Goal: Task Accomplishment & Management: Use online tool/utility

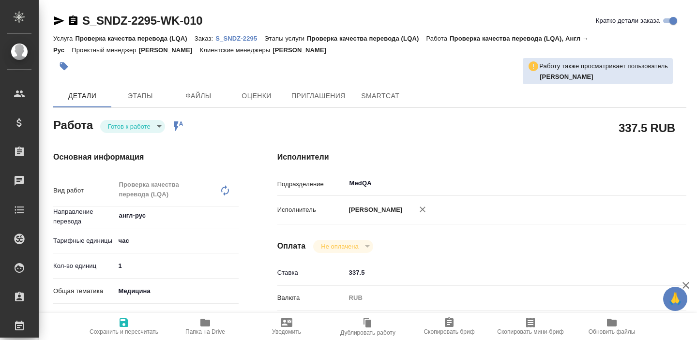
type textarea "x"
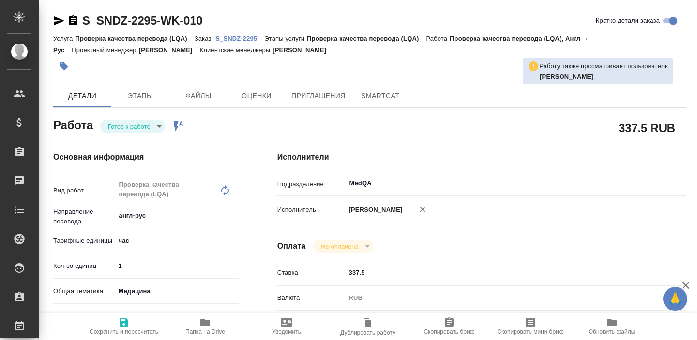
type textarea "x"
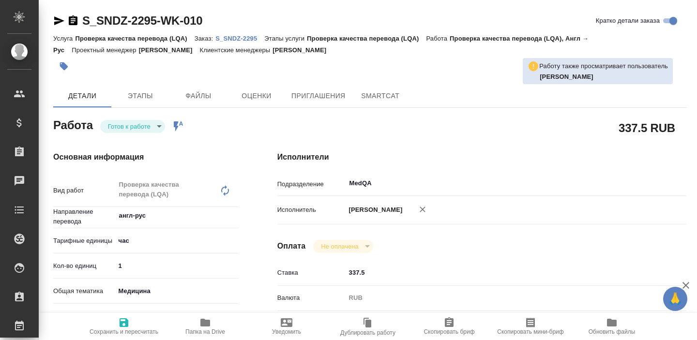
type textarea "x"
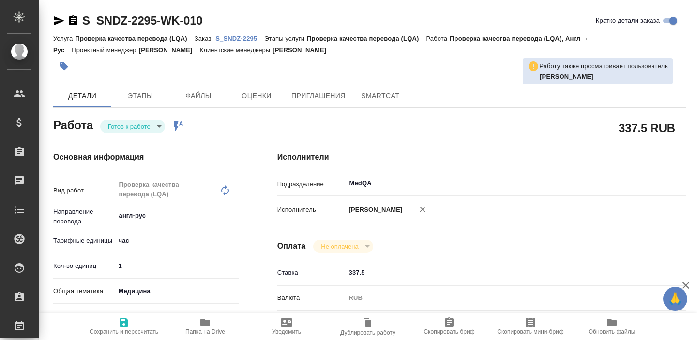
type textarea "x"
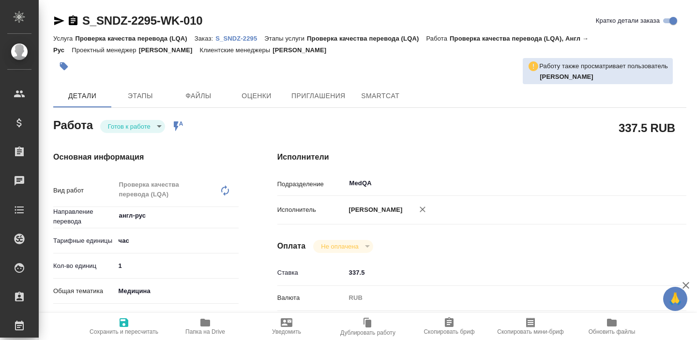
type textarea "x"
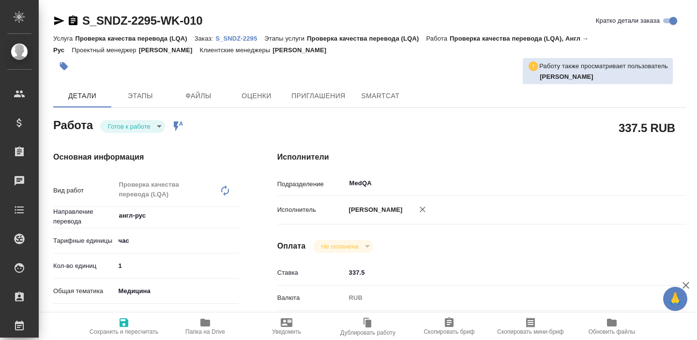
type textarea "x"
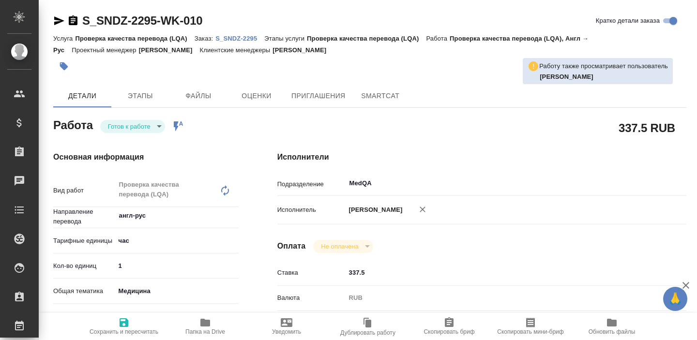
type textarea "x"
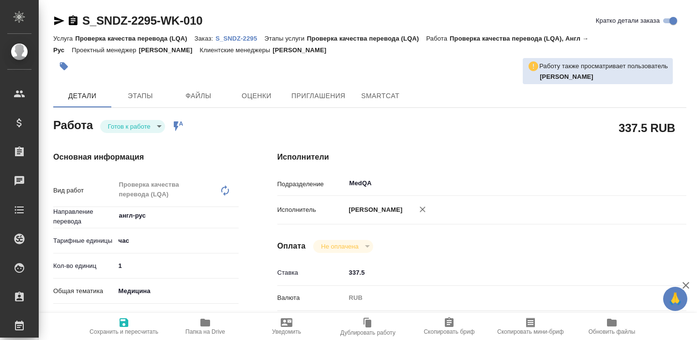
type textarea "x"
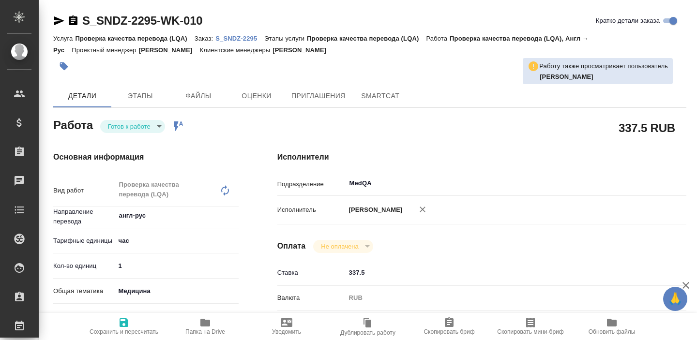
type textarea "x"
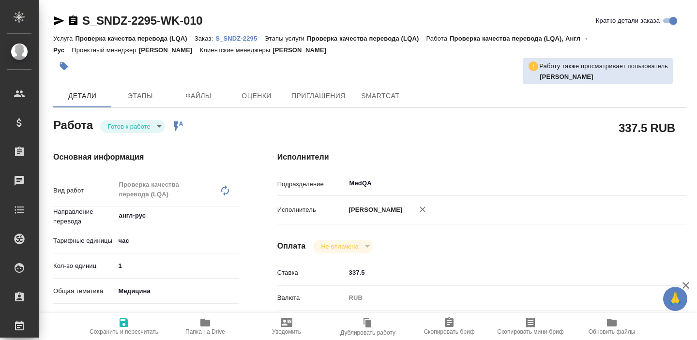
click at [247, 37] on p "S_SNDZ-2295" at bounding box center [239, 38] width 49 height 7
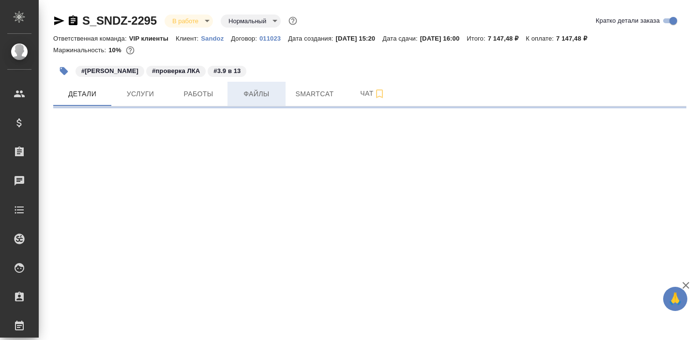
select select "RU"
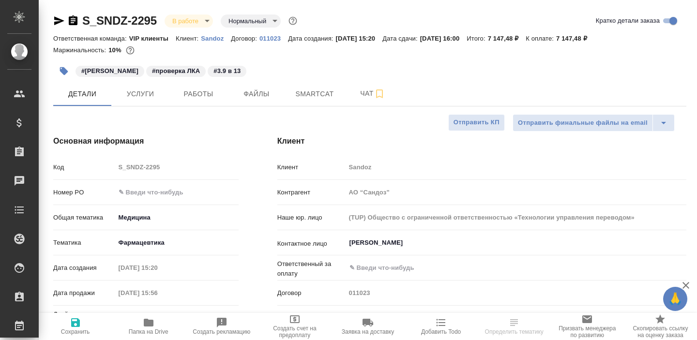
type textarea "x"
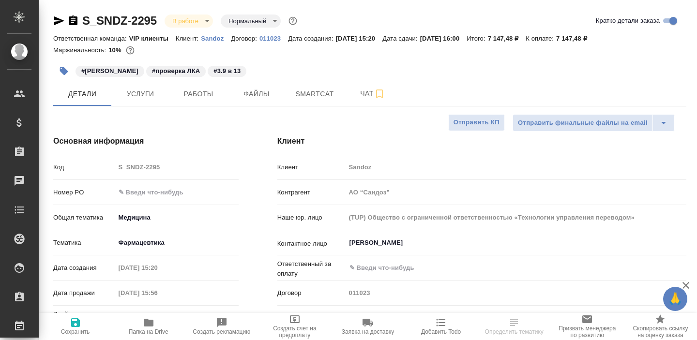
type textarea "x"
type input "[PERSON_NAME]"
type input "Комаров Роман"
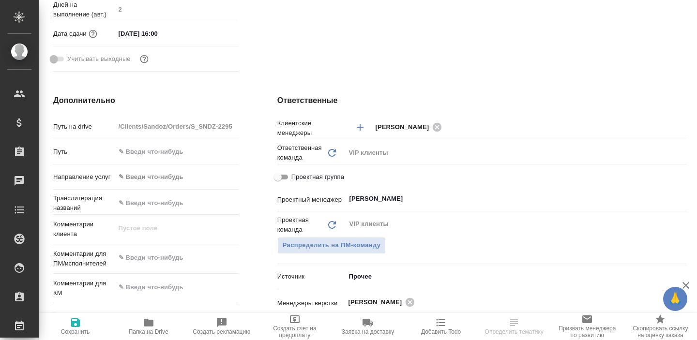
scroll to position [337, 0]
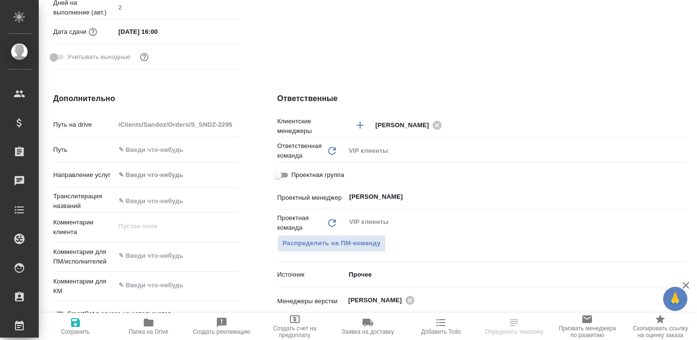
type textarea "x"
select select "RU"
type textarea "x"
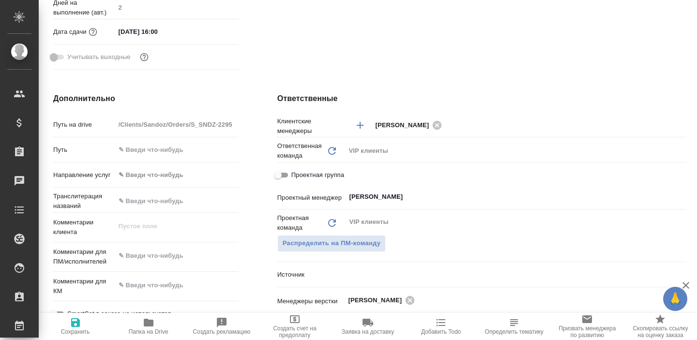
type textarea "x"
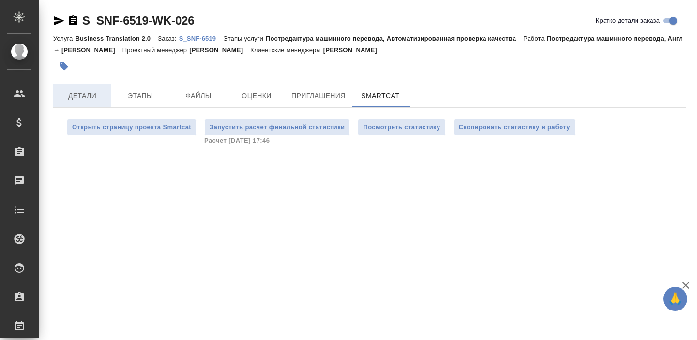
click at [92, 96] on span "Детали" at bounding box center [82, 96] width 46 height 12
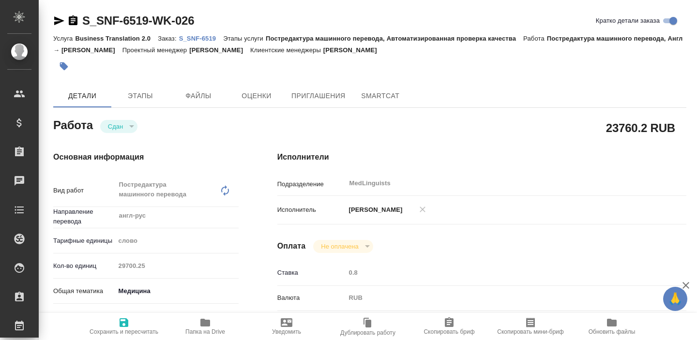
type textarea "x"
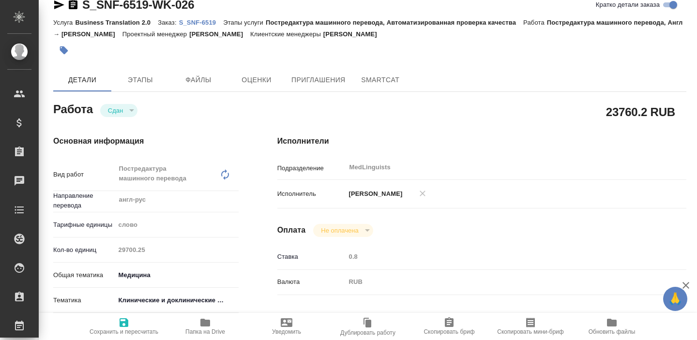
scroll to position [17, 0]
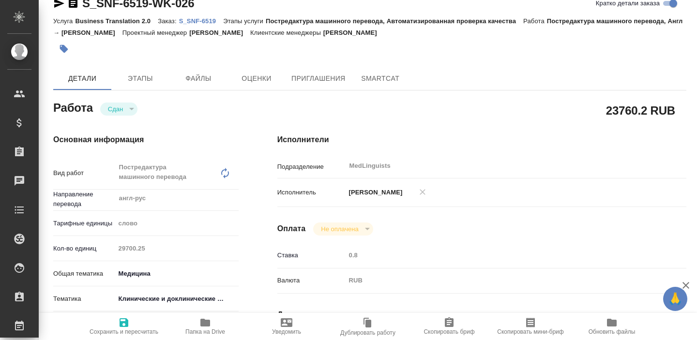
type textarea "x"
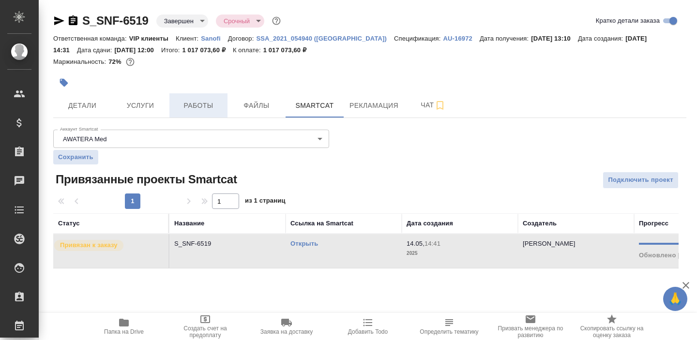
click at [197, 117] on button "Работы" at bounding box center [198, 105] width 58 height 24
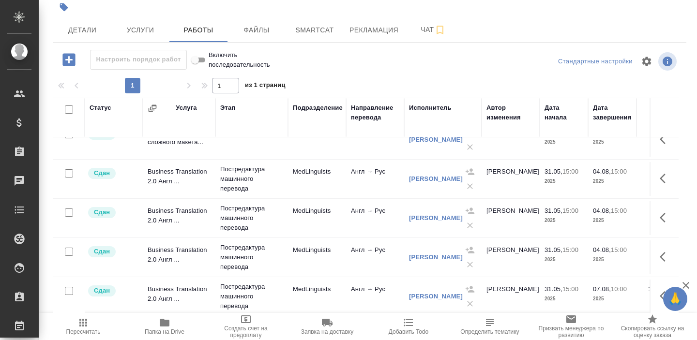
scroll to position [462, 0]
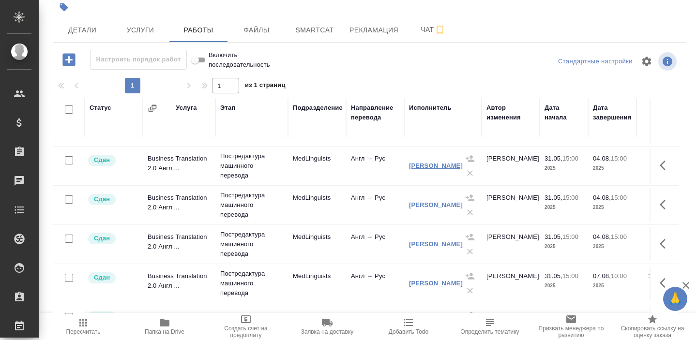
click at [416, 168] on link "Дмитриева Ольга" at bounding box center [436, 165] width 54 height 7
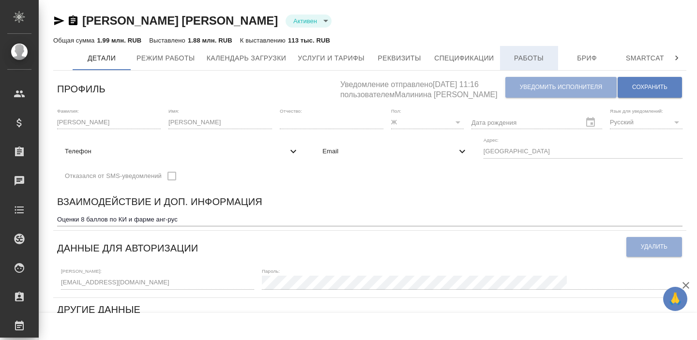
click at [529, 51] on button "Работы" at bounding box center [529, 58] width 58 height 24
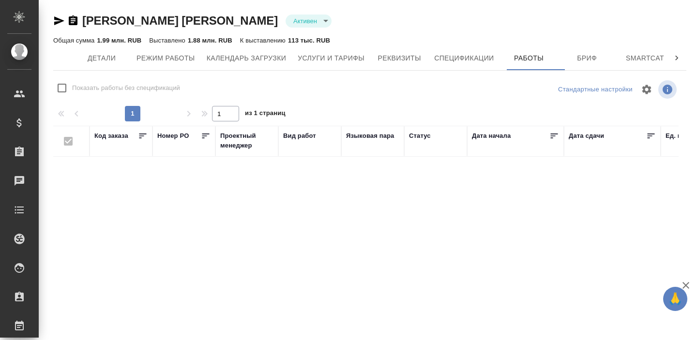
checkbox input "false"
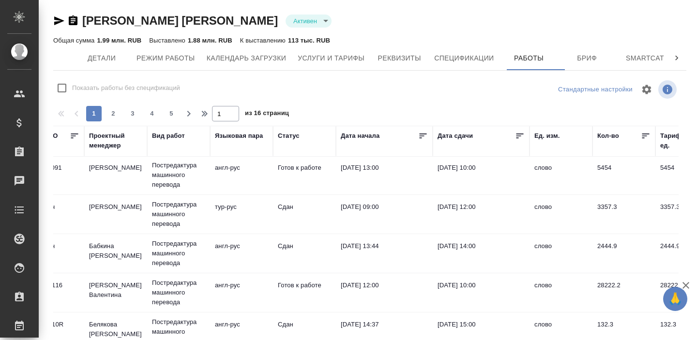
scroll to position [0, 131]
click at [517, 139] on icon at bounding box center [520, 136] width 10 height 10
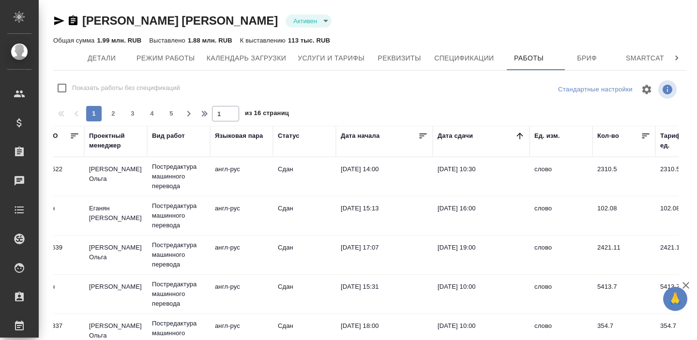
click at [517, 139] on icon at bounding box center [520, 136] width 10 height 10
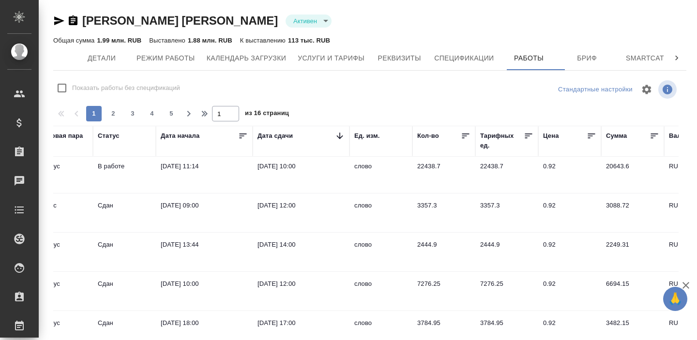
scroll to position [0, 311]
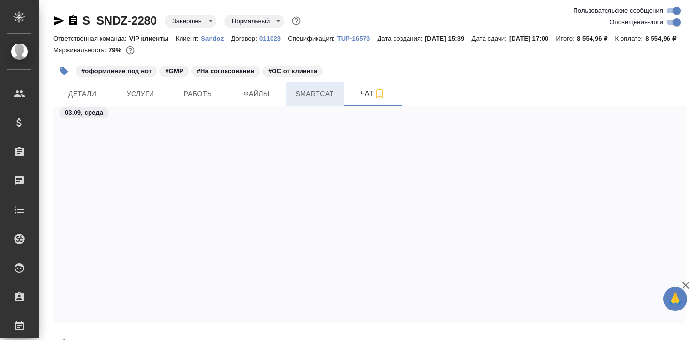
scroll to position [19484, 0]
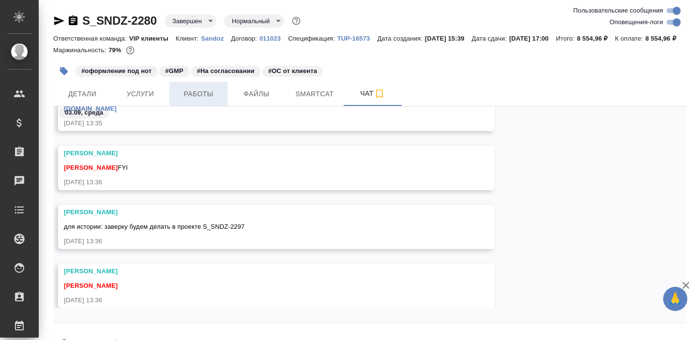
click at [200, 100] on span "Работы" at bounding box center [198, 94] width 46 height 12
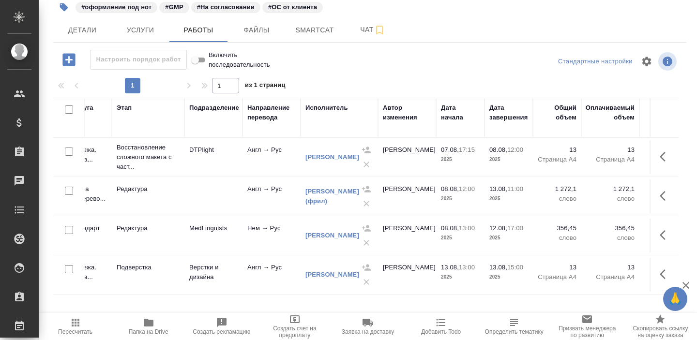
scroll to position [0, 105]
click at [305, 36] on button "Smartcat" at bounding box center [315, 30] width 58 height 24
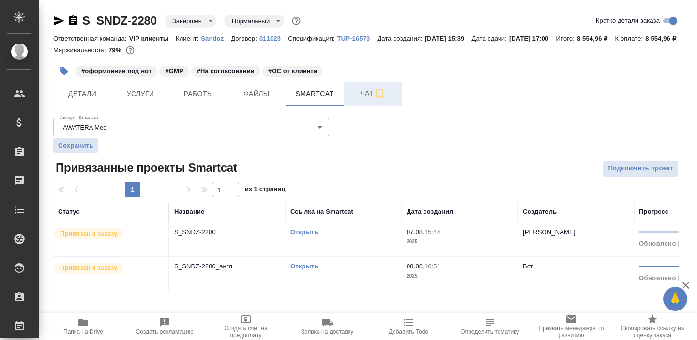
click at [363, 106] on button "Чат" at bounding box center [373, 94] width 58 height 24
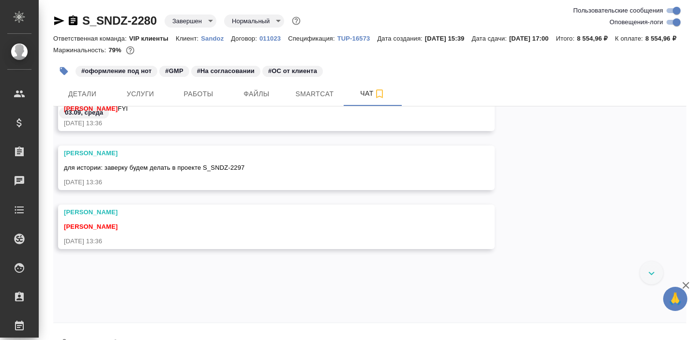
scroll to position [19083, 0]
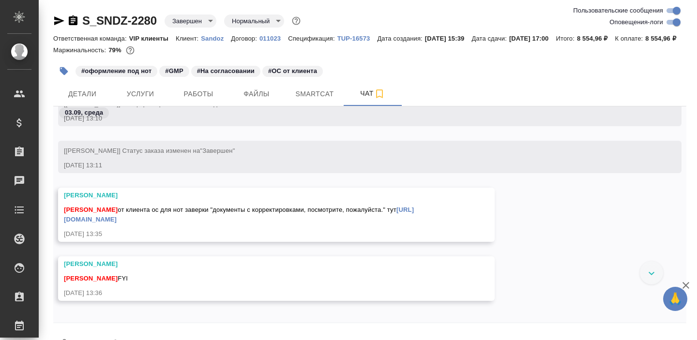
click at [201, 223] on link "https://drive.awatera.com/apps/files/files/10278923?dir=/Shares/Sandoz/Orders/S…" at bounding box center [239, 214] width 350 height 17
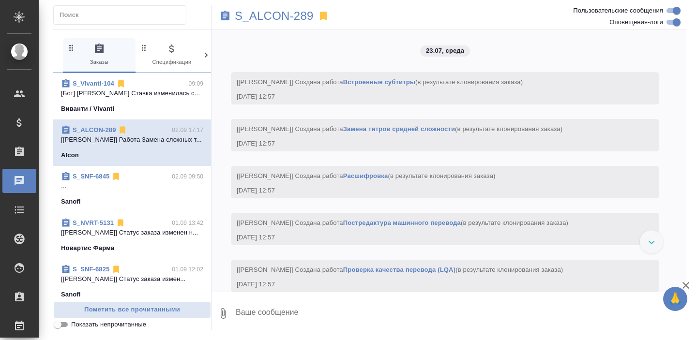
scroll to position [3088, 0]
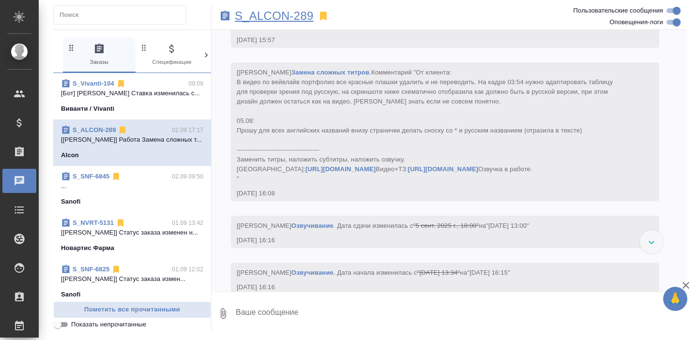
click at [266, 14] on p "S_ALCON-289" at bounding box center [274, 16] width 79 height 10
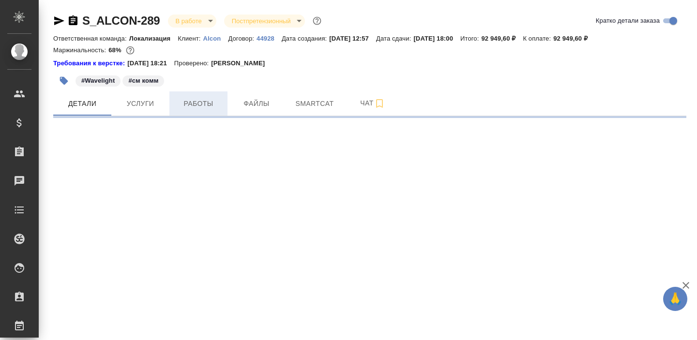
select select "RU"
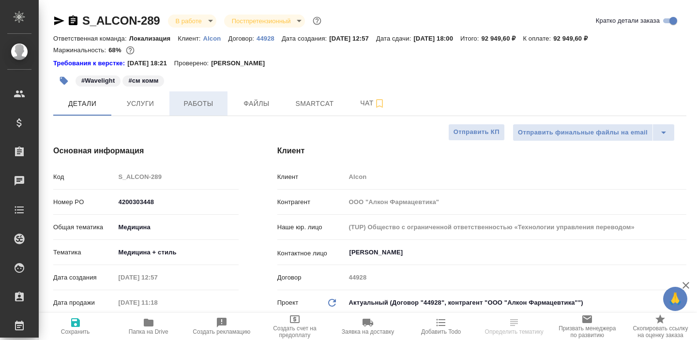
type textarea "x"
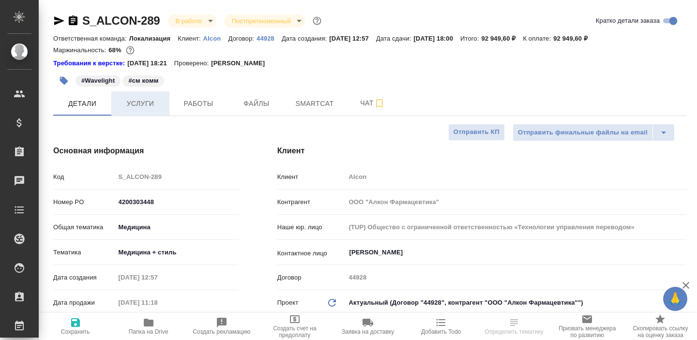
type textarea "x"
click at [194, 99] on span "Работы" at bounding box center [198, 104] width 46 height 12
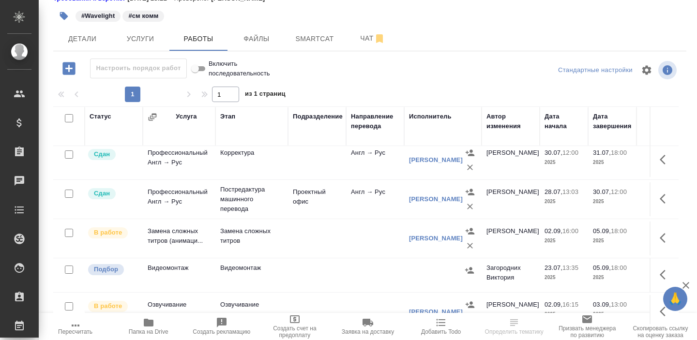
scroll to position [74, 0]
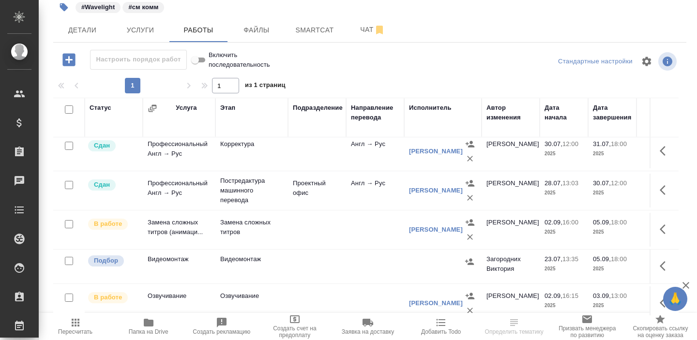
click at [203, 191] on td "Профессиональный Англ → Рус" at bounding box center [179, 191] width 73 height 34
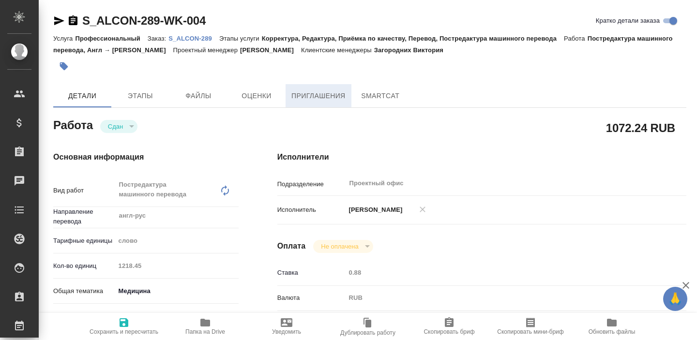
type textarea "x"
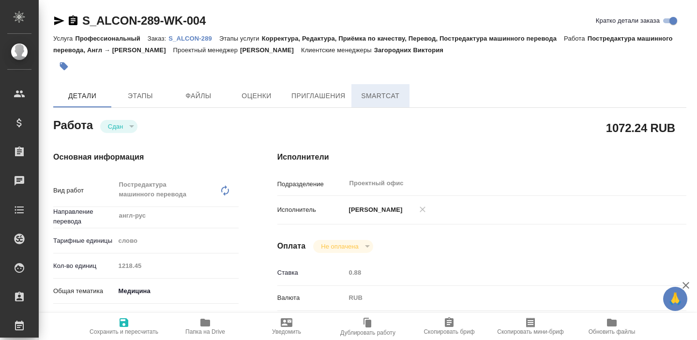
type textarea "x"
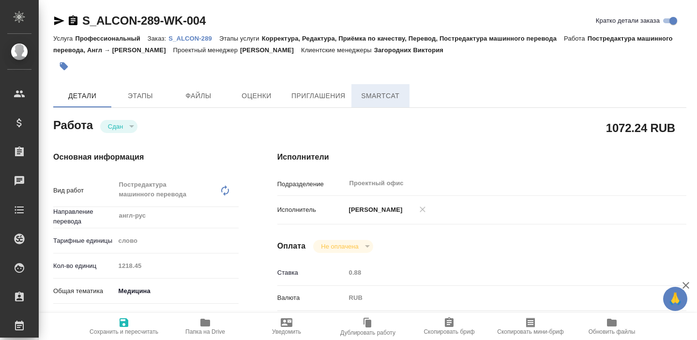
click at [361, 91] on span "SmartCat" at bounding box center [380, 96] width 46 height 12
type textarea "x"
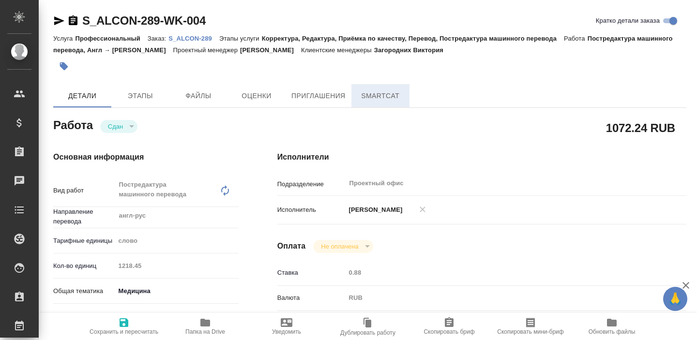
type textarea "x"
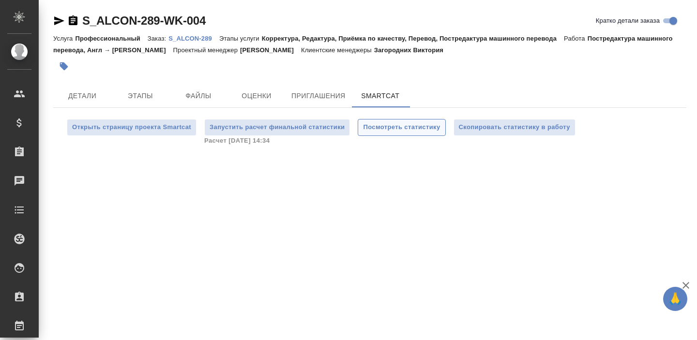
click at [384, 131] on span "Посмотреть статистику" at bounding box center [401, 127] width 77 height 11
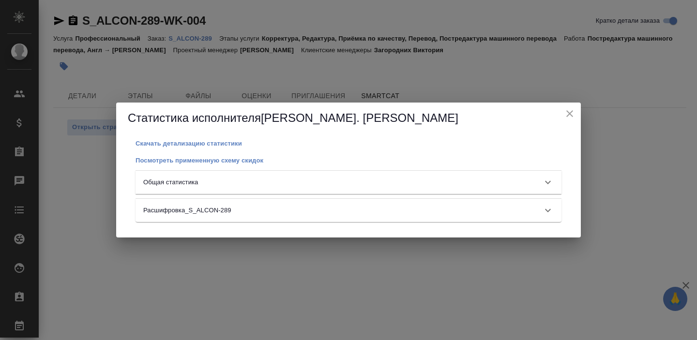
click at [570, 114] on icon "close" at bounding box center [570, 113] width 7 height 7
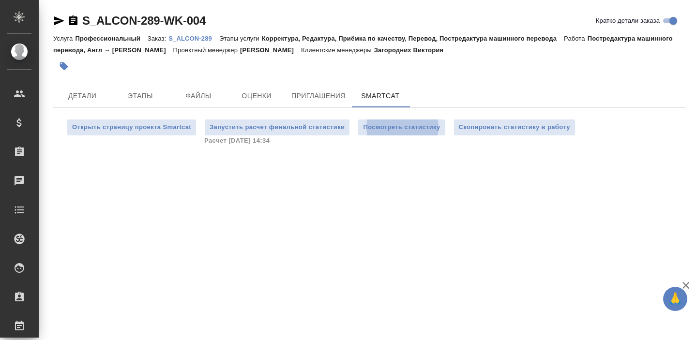
click at [380, 81] on div "S_ALCON-289-WK-004 Кратко детали заказа Услуга Профессиональный Заказ: S_ALCON-…" at bounding box center [370, 81] width 644 height 162
click at [396, 124] on span "Посмотреть статистику" at bounding box center [401, 127] width 77 height 11
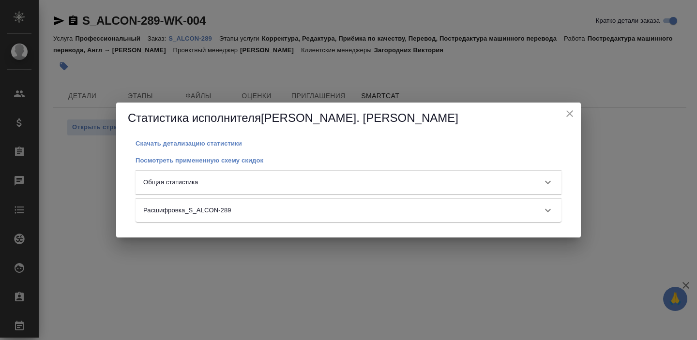
click at [230, 177] on div "Общая статистика" at bounding box center [349, 182] width 426 height 23
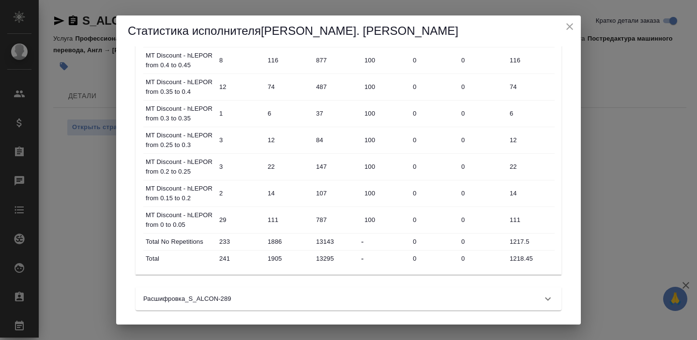
scroll to position [567, 0]
click at [237, 294] on div "Расшифровка_S_ALCON-289" at bounding box center [339, 298] width 393 height 10
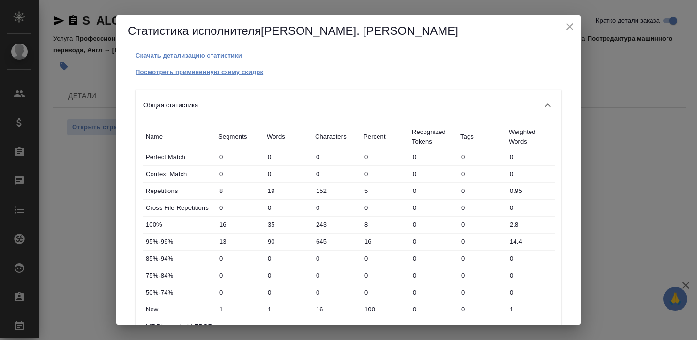
scroll to position [0, 0]
click at [160, 116] on div "Общая статистика" at bounding box center [349, 106] width 426 height 31
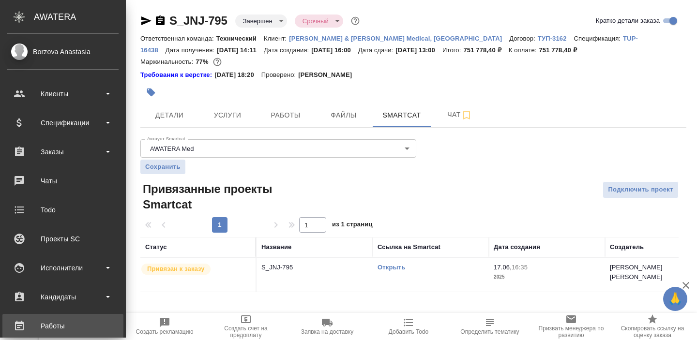
click at [47, 318] on link "Работы" at bounding box center [62, 326] width 121 height 24
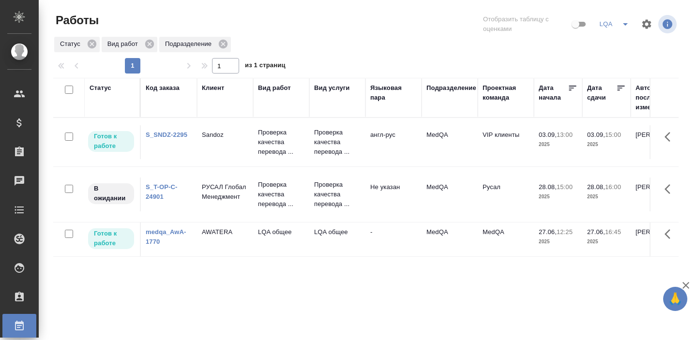
click at [177, 135] on link "S_SNDZ-2295" at bounding box center [167, 134] width 42 height 7
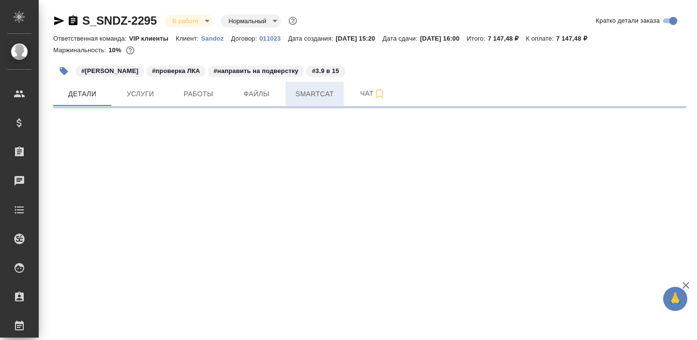
select select "RU"
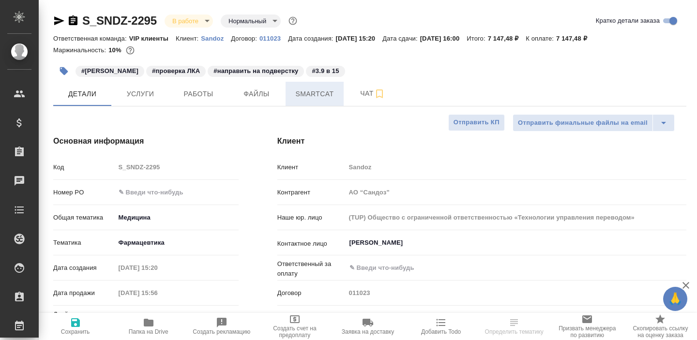
type textarea "x"
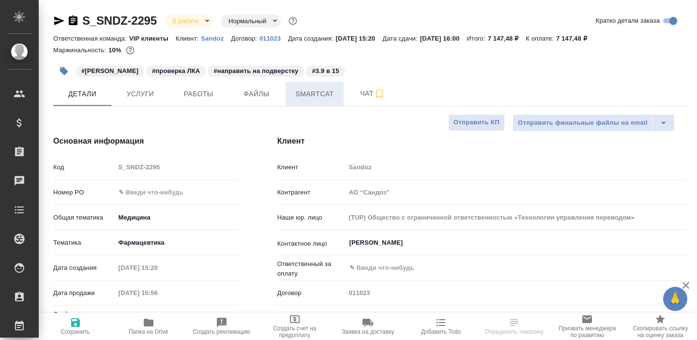
type textarea "x"
click at [204, 100] on span "Работы" at bounding box center [198, 94] width 46 height 12
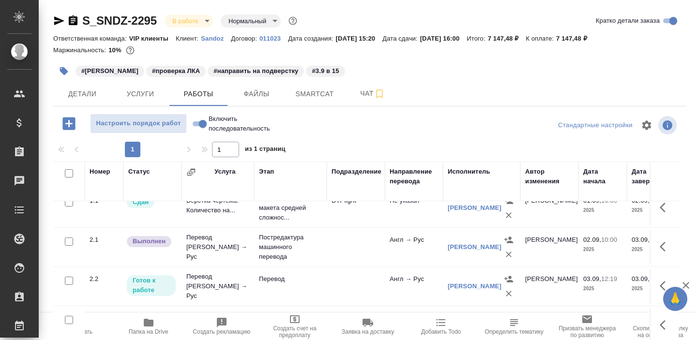
click at [58, 15] on icon "button" at bounding box center [59, 21] width 12 height 12
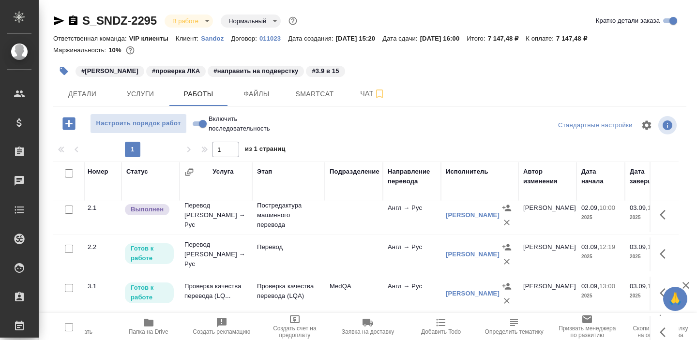
scroll to position [53, 2]
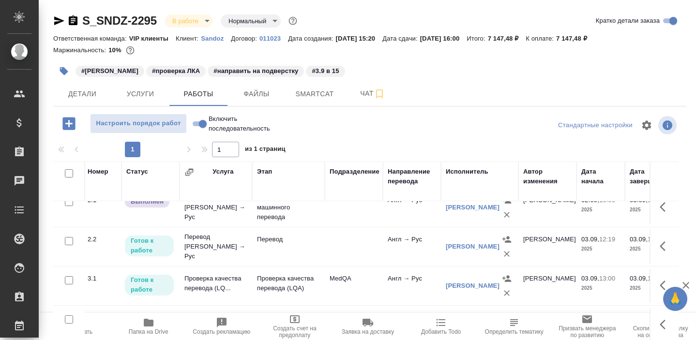
click at [214, 276] on td "Проверка качества перевода (LQ..." at bounding box center [216, 286] width 73 height 34
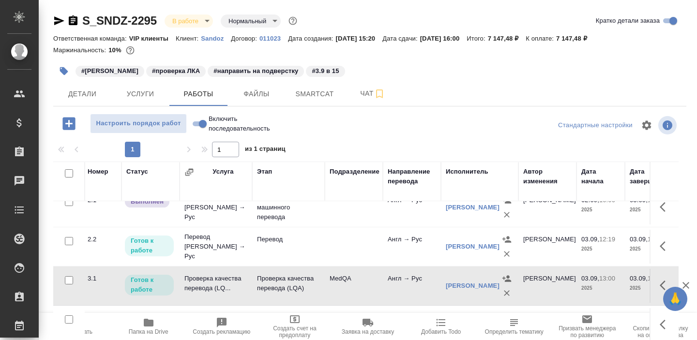
click at [214, 276] on td "Проверка качества перевода (LQ..." at bounding box center [216, 286] width 73 height 34
click at [317, 90] on span "Smartcat" at bounding box center [315, 94] width 46 height 12
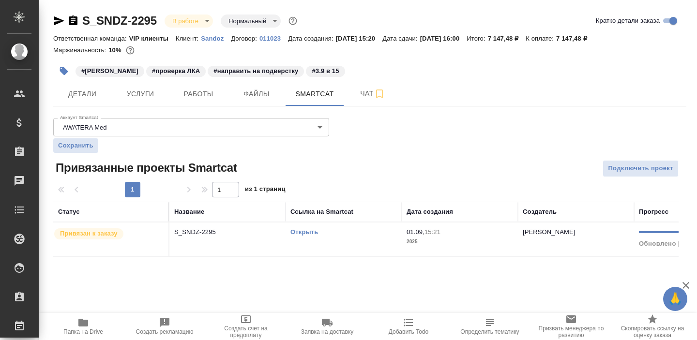
click at [303, 235] on link "Открыть" at bounding box center [305, 232] width 28 height 7
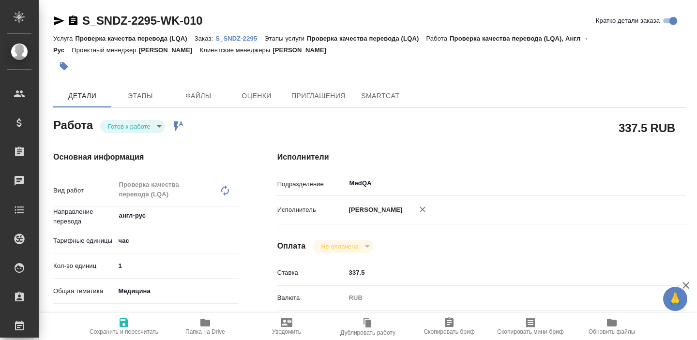
type textarea "x"
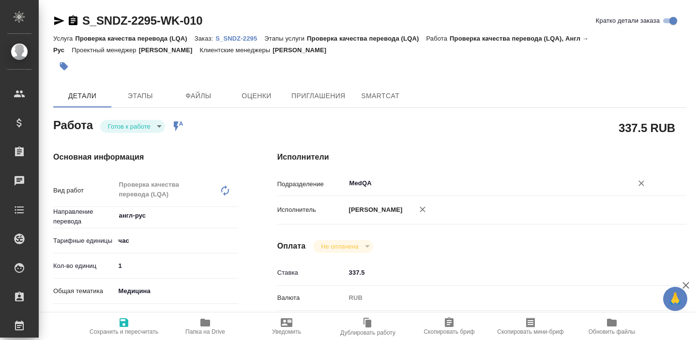
type textarea "x"
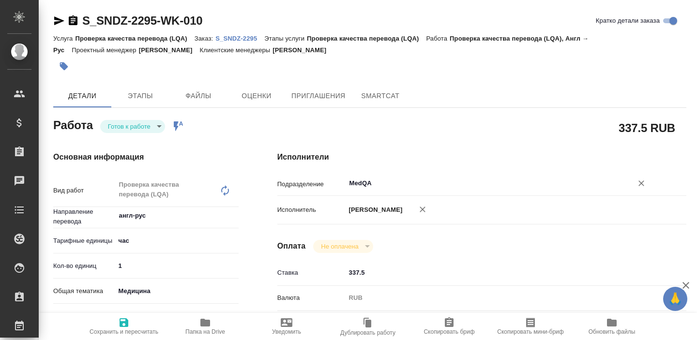
type textarea "x"
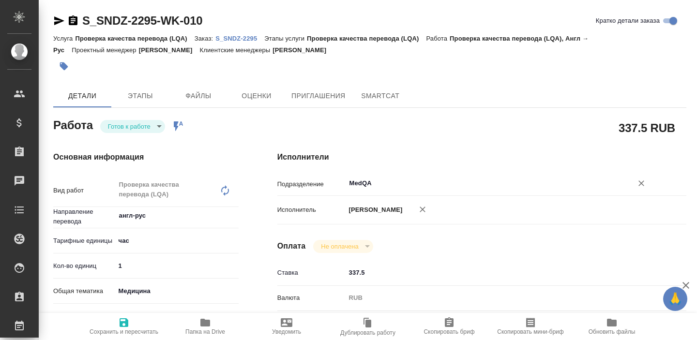
type textarea "x"
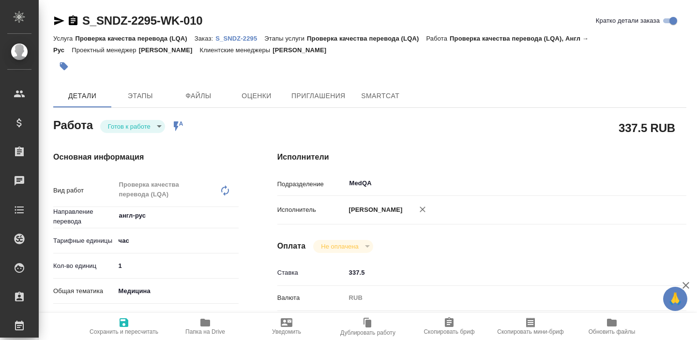
type textarea "x"
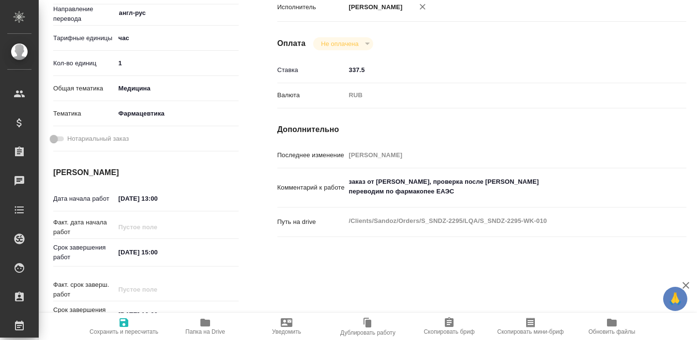
scroll to position [204, 0]
type textarea "x"
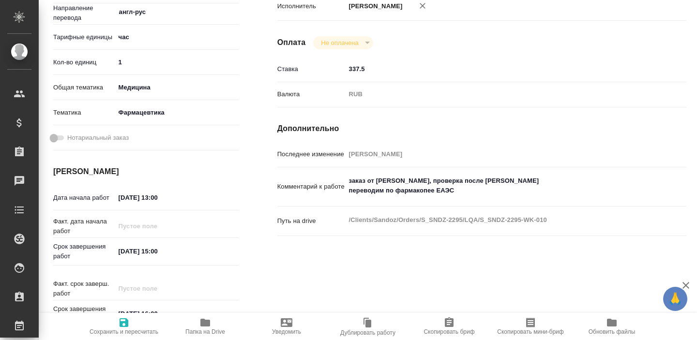
type textarea "x"
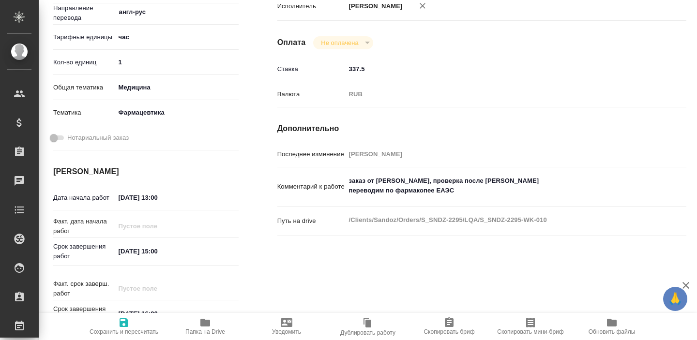
type textarea "x"
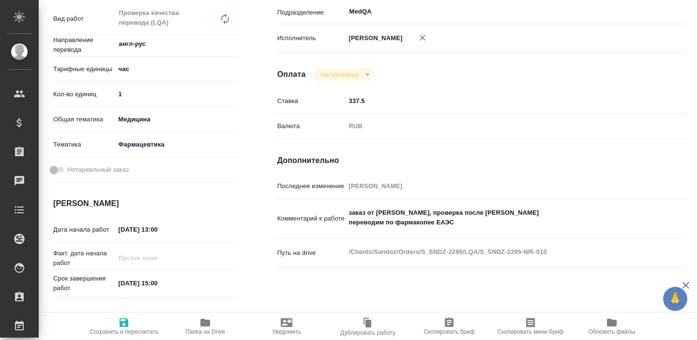
scroll to position [47, 0]
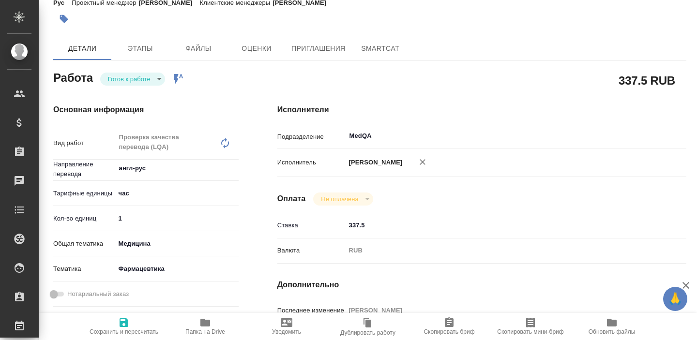
click at [207, 326] on icon "button" at bounding box center [205, 323] width 10 height 8
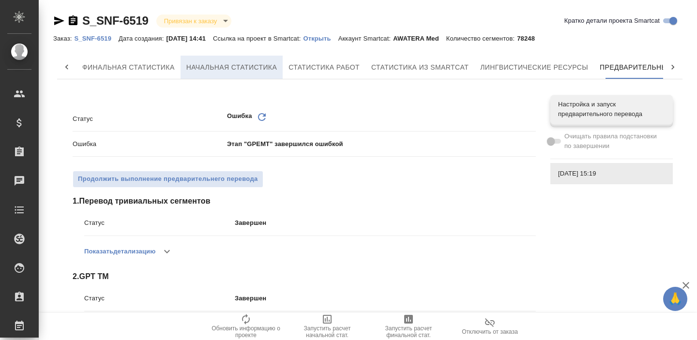
scroll to position [0, 64]
